Goal: Task Accomplishment & Management: Use online tool/utility

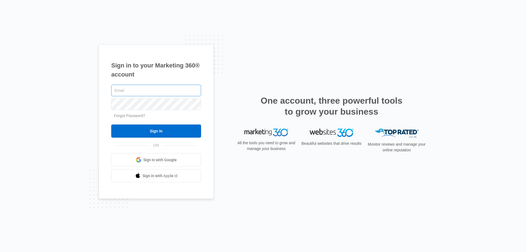
click at [135, 90] on input "text" at bounding box center [156, 91] width 90 height 12
type input "paul_slot@unifirst.com"
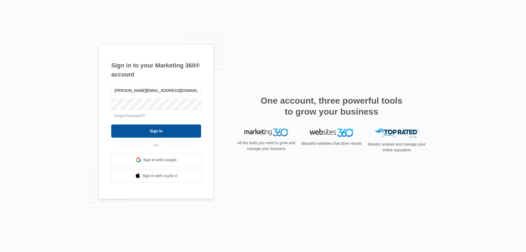
click at [157, 129] on input "Sign In" at bounding box center [156, 130] width 90 height 13
